Goal: Task Accomplishment & Management: Manage account settings

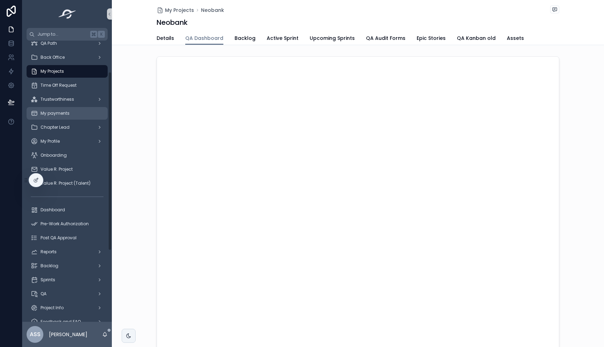
scroll to position [49, 0]
click at [60, 72] on span "My Projects" at bounding box center [52, 73] width 23 height 6
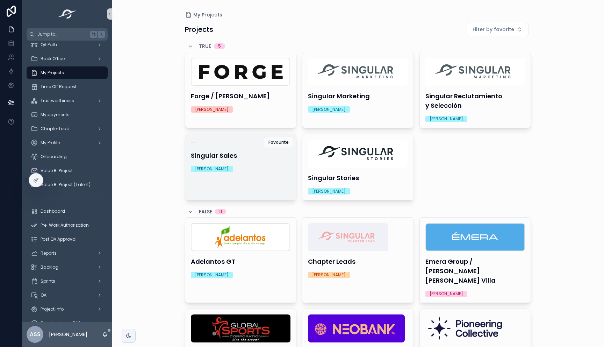
click at [244, 171] on div "Michelle Molina" at bounding box center [241, 169] width 100 height 6
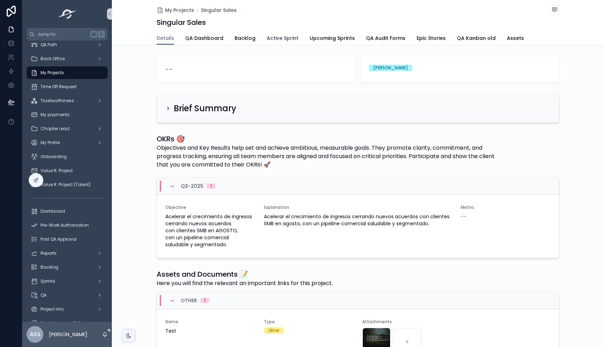
click at [267, 36] on span "Active Sprint" at bounding box center [283, 38] width 32 height 7
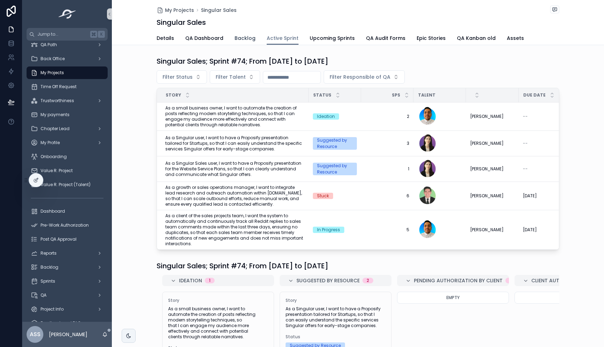
click at [241, 38] on span "Backlog" at bounding box center [244, 38] width 21 height 7
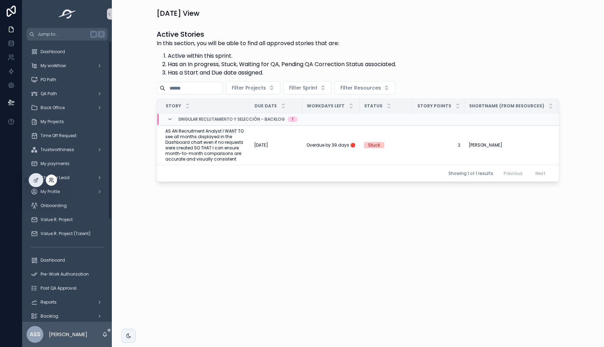
click at [52, 179] on icon at bounding box center [52, 180] width 6 height 6
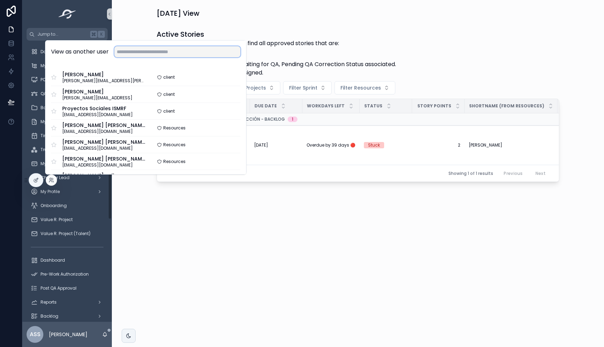
click at [184, 48] on input "text" at bounding box center [177, 51] width 126 height 11
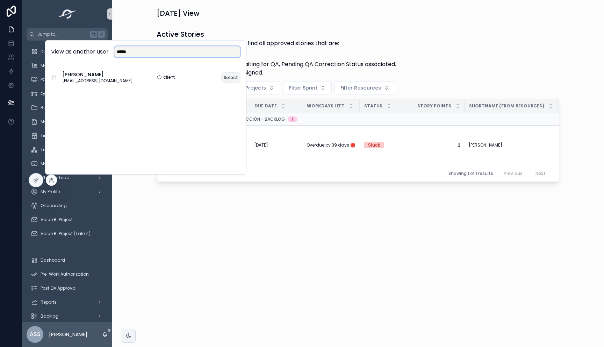
type input "*****"
click at [232, 76] on button "Select" at bounding box center [230, 77] width 19 height 10
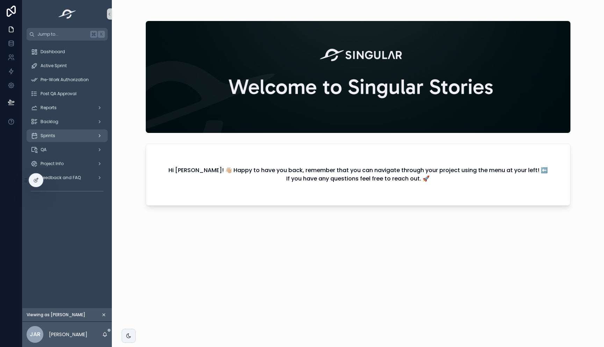
click at [58, 134] on div "Sprints" at bounding box center [67, 135] width 73 height 11
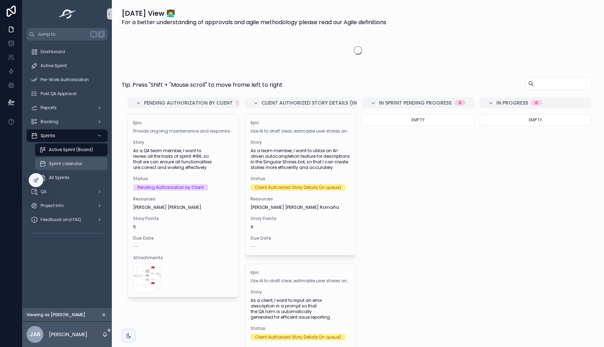
click at [62, 165] on span "Sprint calendar" at bounding box center [65, 164] width 33 height 6
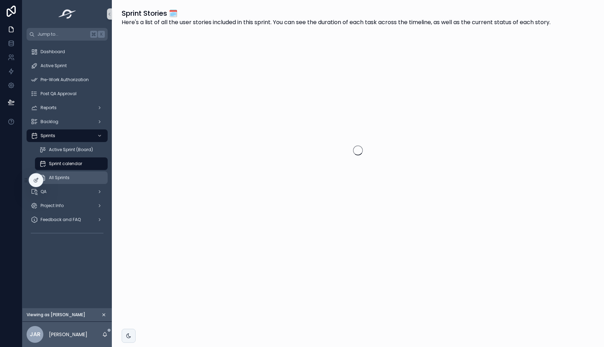
click at [66, 175] on span "All Sprints" at bounding box center [59, 178] width 21 height 6
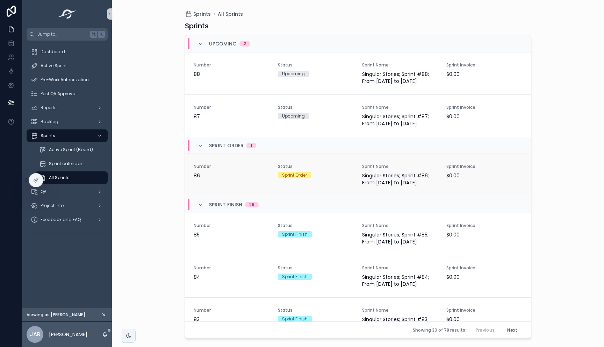
click at [233, 178] on span "86" at bounding box center [232, 175] width 76 height 7
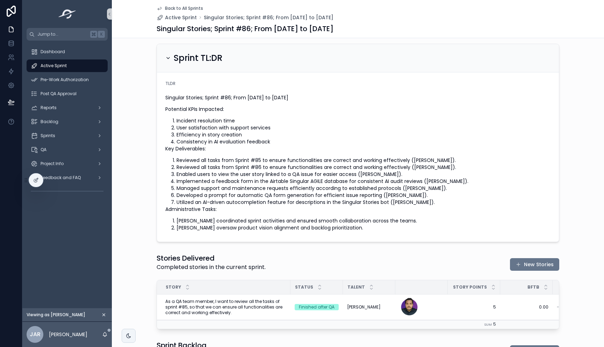
scroll to position [306, 0]
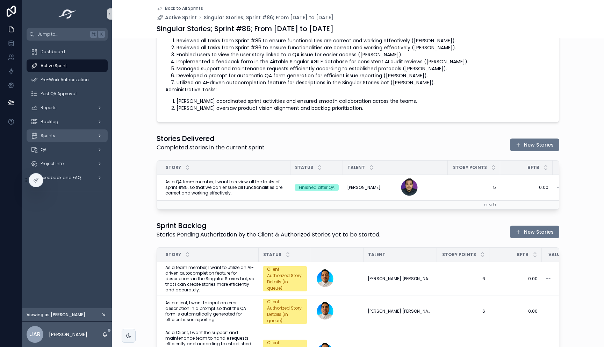
click at [55, 138] on div "Sprints" at bounding box center [67, 135] width 73 height 11
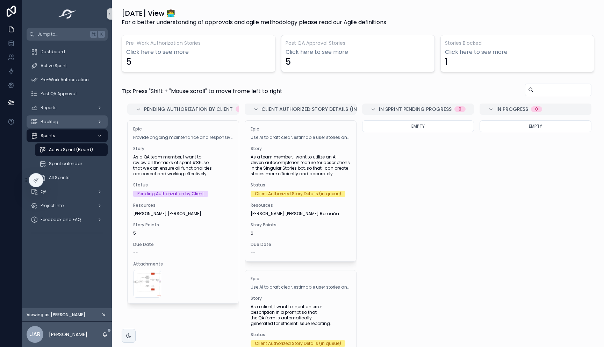
click at [66, 125] on div "Backlog" at bounding box center [67, 121] width 73 height 11
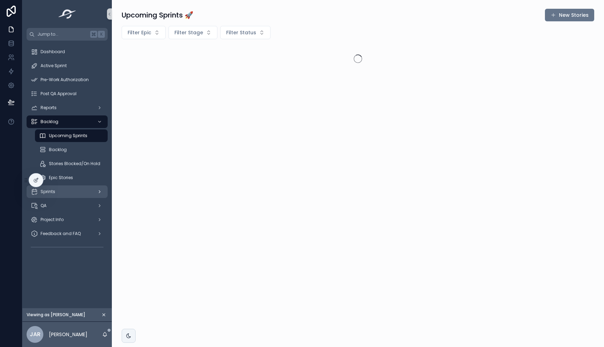
click at [69, 194] on div "Sprints" at bounding box center [67, 191] width 73 height 11
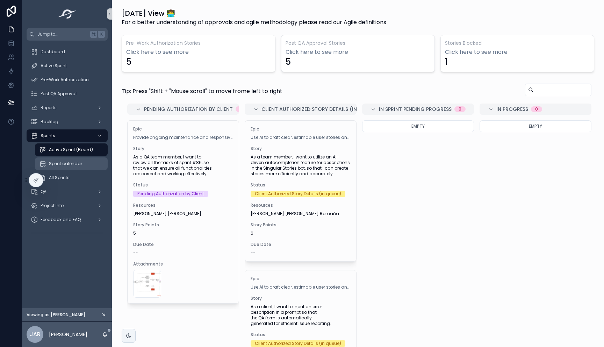
click at [70, 162] on span "Sprint calendar" at bounding box center [65, 164] width 33 height 6
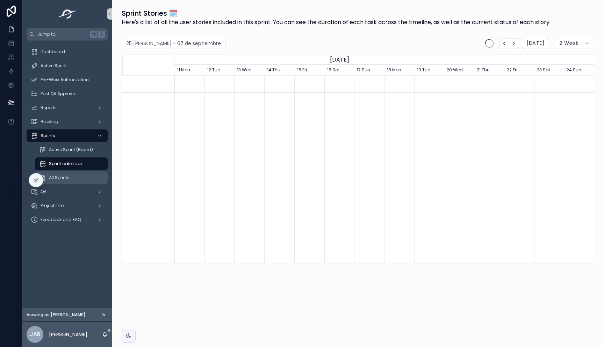
scroll to position [0, 419]
click at [68, 178] on span "All Sprints" at bounding box center [59, 178] width 21 height 6
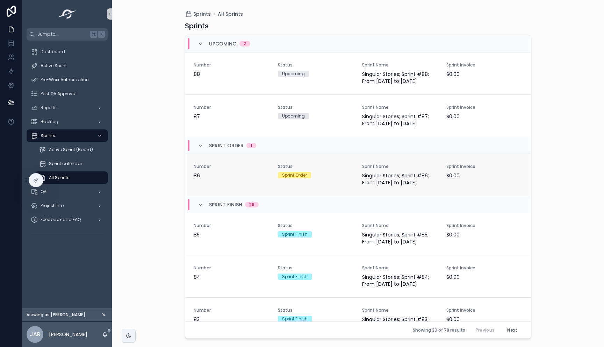
click at [229, 174] on span "86" at bounding box center [232, 175] width 76 height 7
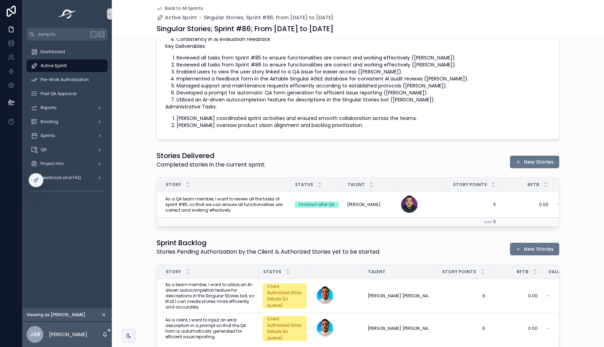
scroll to position [283, 0]
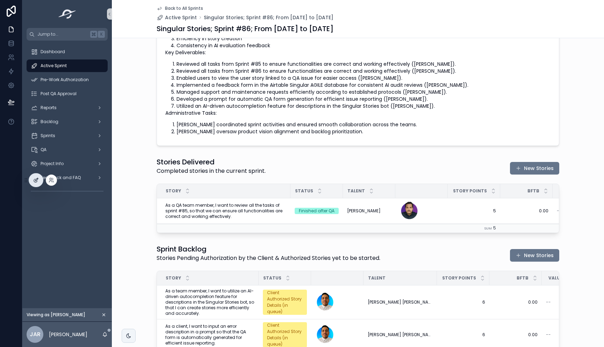
click at [38, 183] on div at bounding box center [36, 179] width 14 height 13
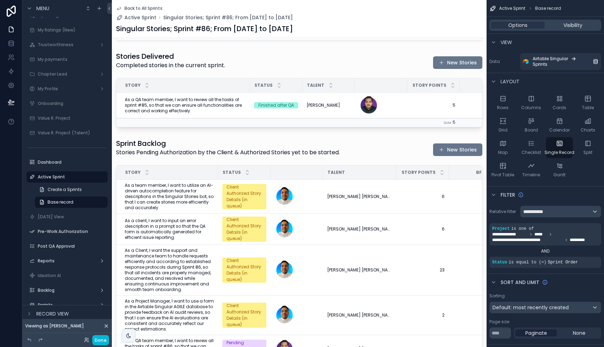
scroll to position [646, 0]
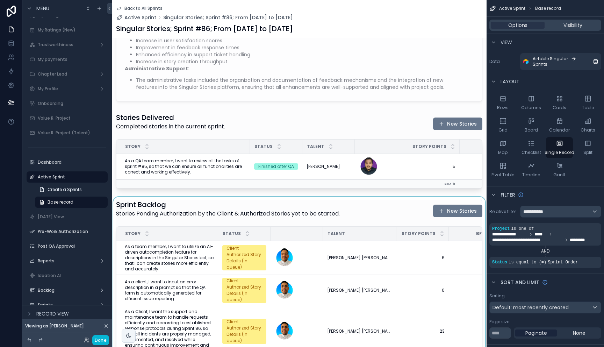
click at [193, 212] on div "scrollable content" at bounding box center [299, 316] width 375 height 239
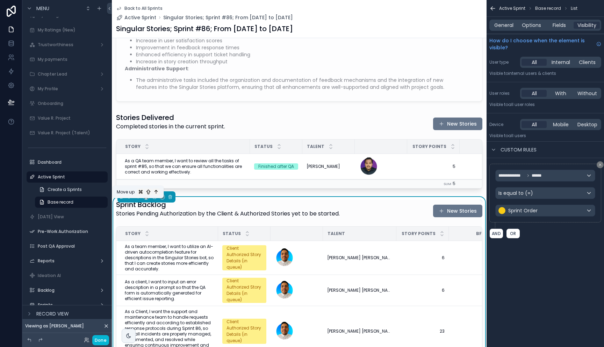
click at [137, 199] on icon "scrollable content" at bounding box center [138, 196] width 5 height 5
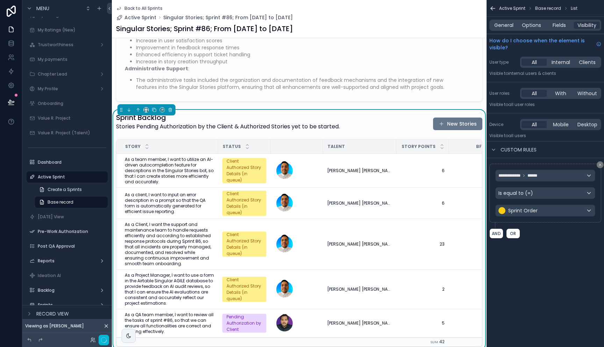
click at [9, 99] on icon at bounding box center [11, 102] width 7 height 7
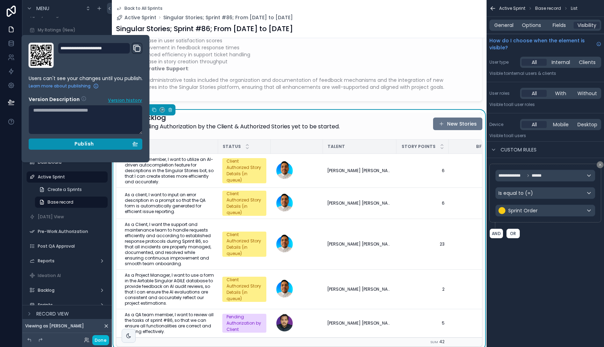
click at [82, 144] on span "Publish" at bounding box center [83, 144] width 19 height 6
